Goal: Task Accomplishment & Management: Manage account settings

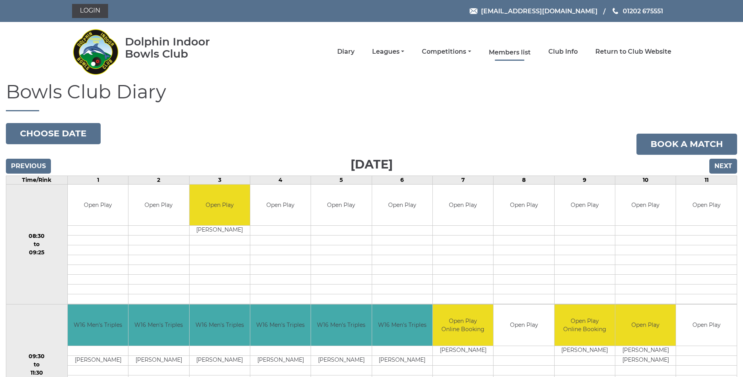
click at [506, 53] on link "Members list" at bounding box center [510, 52] width 42 height 9
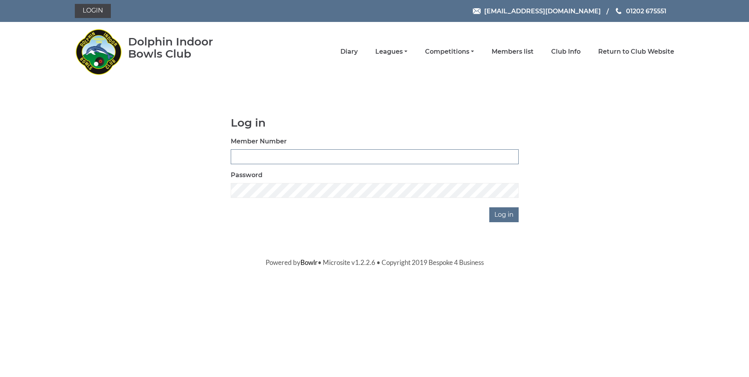
click at [244, 158] on input "Member Number" at bounding box center [375, 156] width 288 height 15
type input "2"
type input "3609"
click at [502, 218] on input "Log in" at bounding box center [503, 214] width 29 height 15
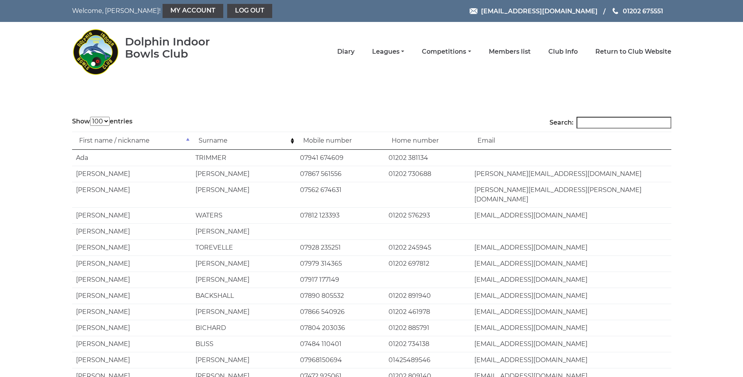
select select "100"
click at [599, 123] on input "Search:" at bounding box center [624, 123] width 95 height 12
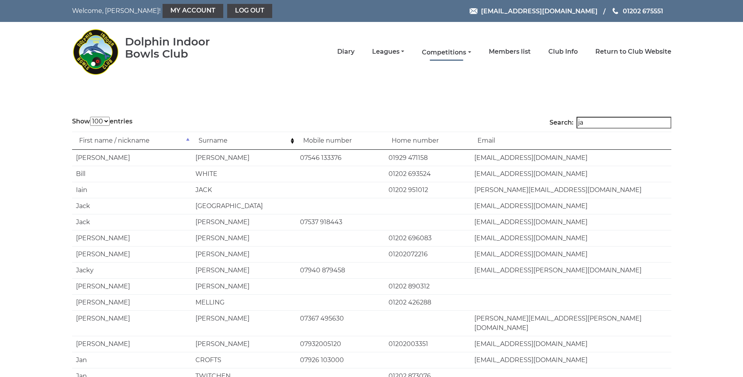
type input "ja"
click at [460, 55] on link "Competitions" at bounding box center [446, 52] width 49 height 9
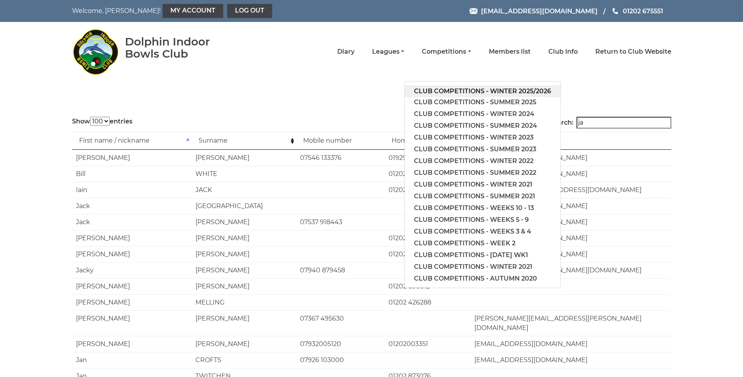
click at [474, 91] on link "Club competitions - Winter 2025/2026" at bounding box center [483, 91] width 156 height 12
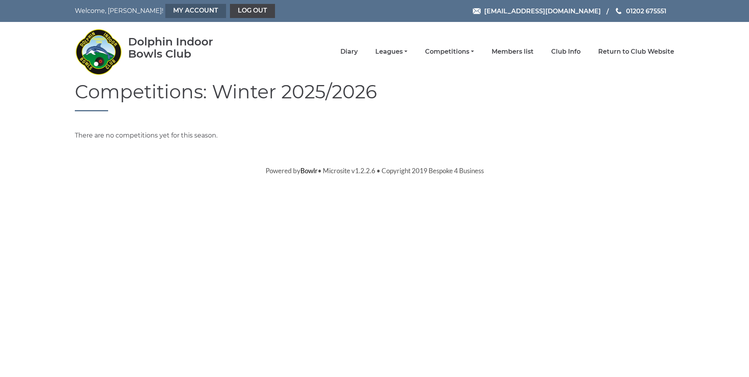
click at [165, 13] on link "My Account" at bounding box center [195, 11] width 61 height 14
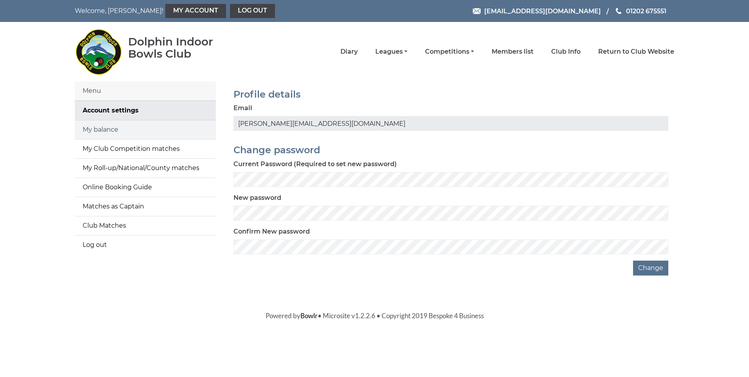
click at [103, 134] on link "My balance" at bounding box center [145, 129] width 141 height 19
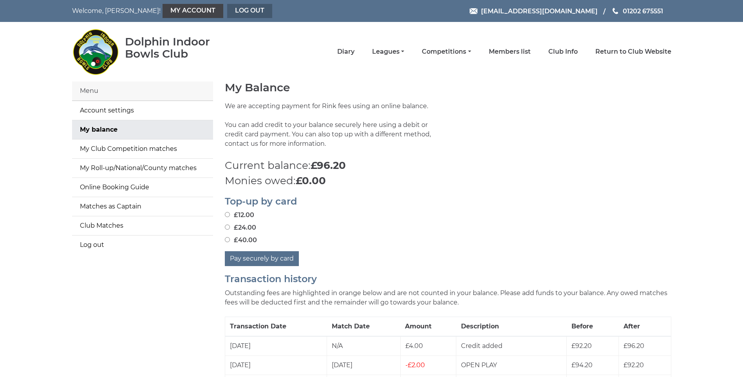
click at [227, 10] on link "Log out" at bounding box center [249, 11] width 45 height 14
